Goal: Task Accomplishment & Management: Manage account settings

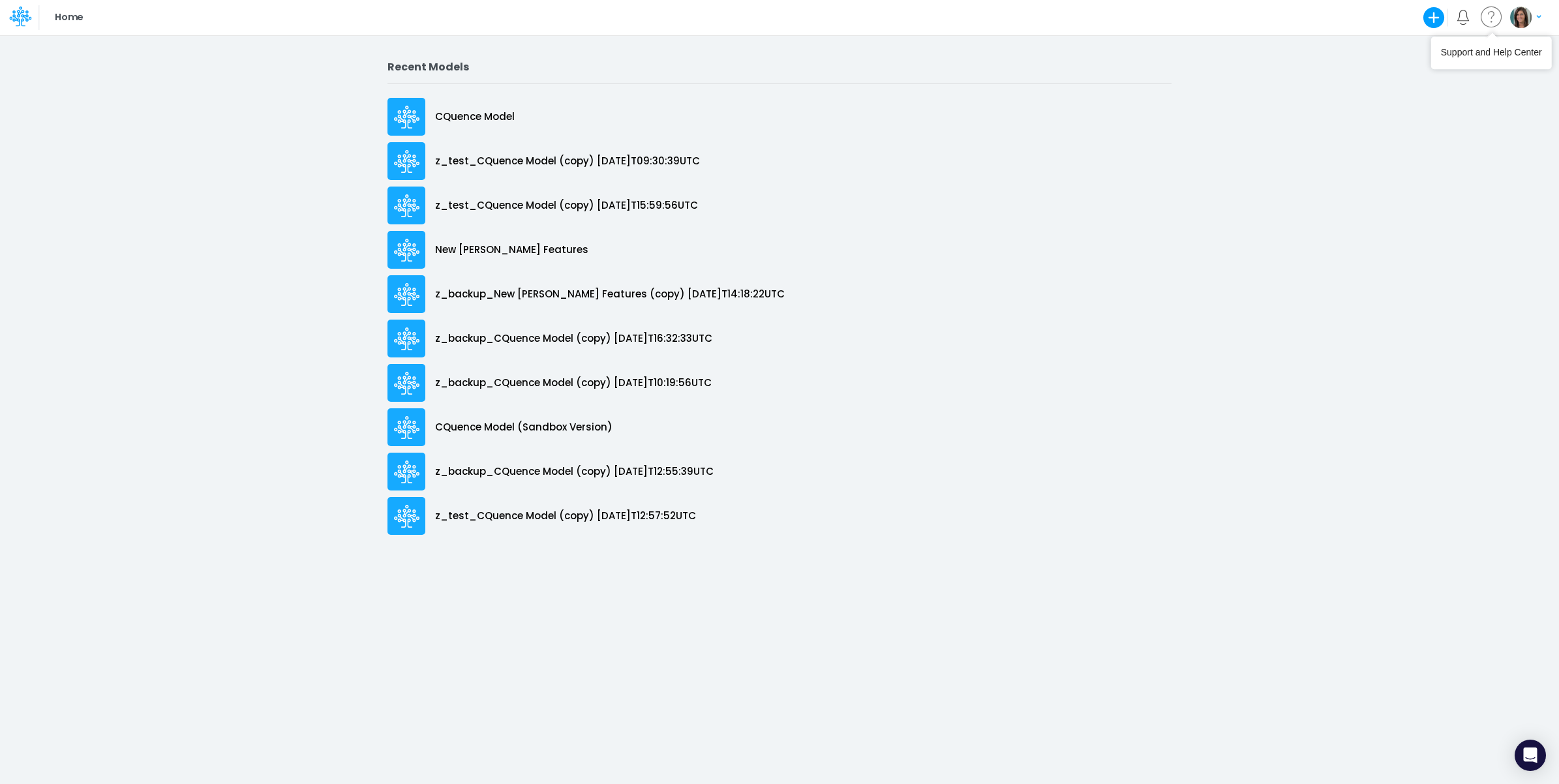
click at [1529, 20] on img "button" at bounding box center [1521, 16] width 21 height 21
click at [1452, 83] on button "Log out" at bounding box center [1472, 77] width 140 height 20
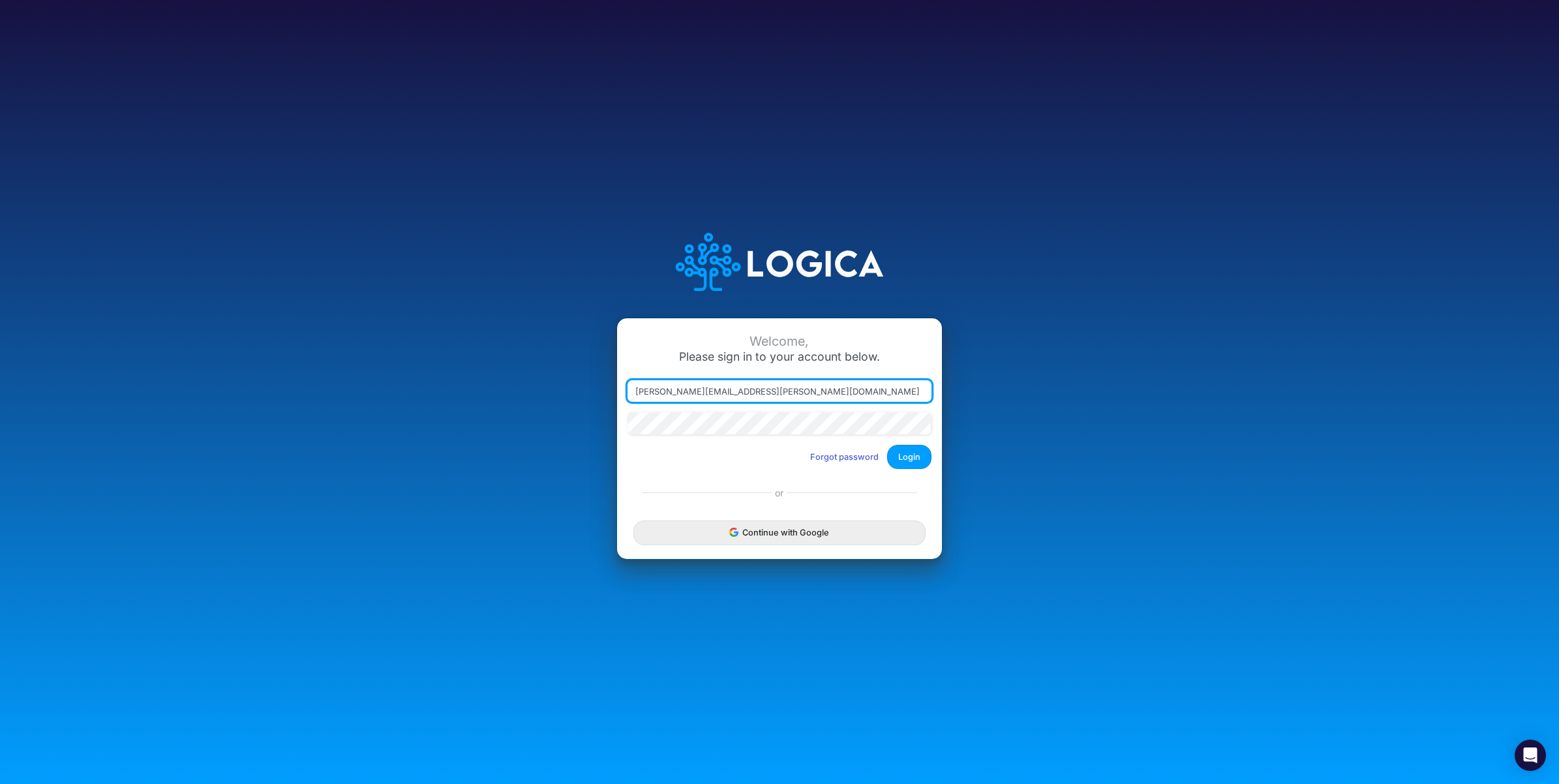
drag, startPoint x: 696, startPoint y: 393, endPoint x: 962, endPoint y: 412, distance: 266.7
click at [962, 412] on div "Welcome, Please sign in to your account below. carissa.castro@logica.cloud Forg…" at bounding box center [780, 392] width 1039 height 372
type input "carissa.castro+hc@logica.cloud"
click at [898, 460] on button "Login" at bounding box center [909, 457] width 45 height 24
